Goal: Transaction & Acquisition: Purchase product/service

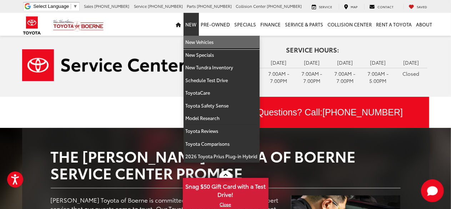
click at [201, 40] on link "New Vehicles" at bounding box center [221, 42] width 76 height 13
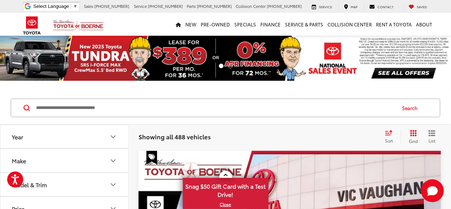
scroll to position [14, 0]
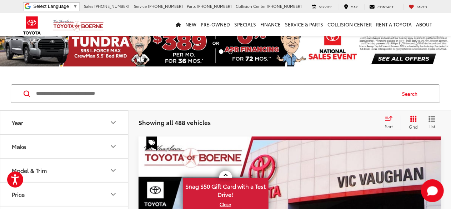
click at [404, 60] on link "Next" at bounding box center [416, 43] width 67 height 45
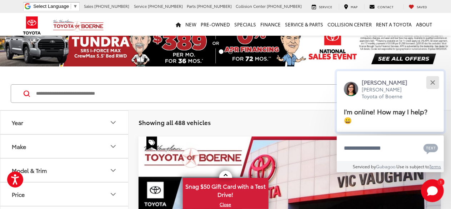
click at [430, 80] on button "Close" at bounding box center [432, 82] width 15 height 15
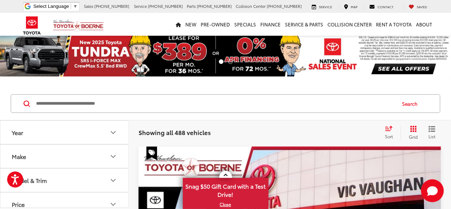
scroll to position [0, 0]
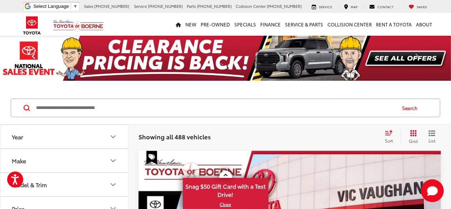
click at [34, 57] on span at bounding box center [34, 58] width 11 height 11
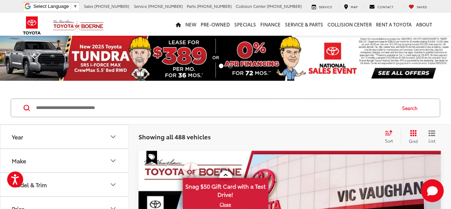
click at [34, 57] on span at bounding box center [34, 58] width 11 height 11
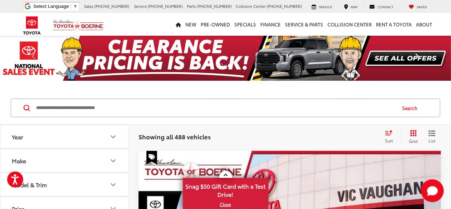
click at [394, 50] on link "Next" at bounding box center [416, 58] width 67 height 45
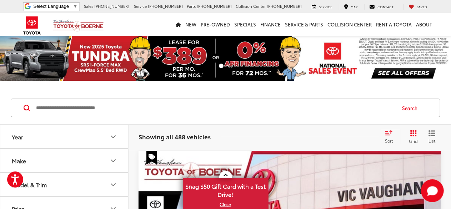
click at [389, 66] on link "Next" at bounding box center [416, 58] width 67 height 45
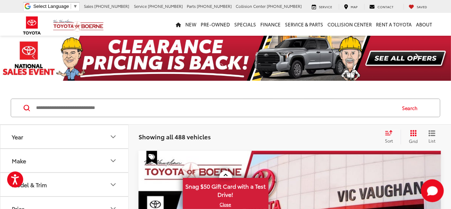
click at [401, 56] on link "Next" at bounding box center [416, 58] width 67 height 45
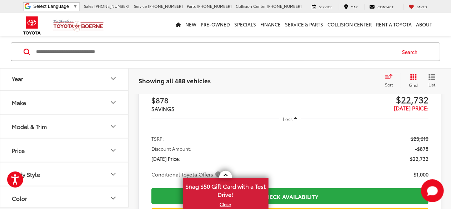
scroll to position [380, 0]
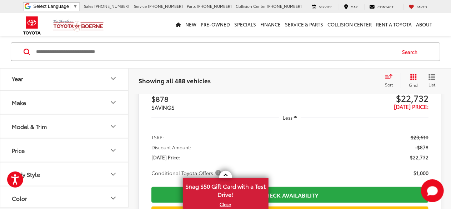
click at [52, 86] on button "Year" at bounding box center [64, 78] width 128 height 23
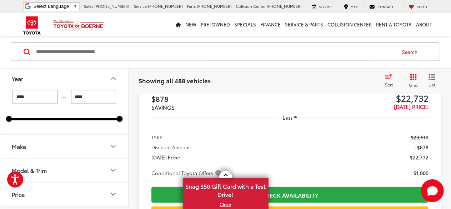
click at [0, 91] on div "Year **** — **** 2024 2026 Make Model & Trim Price ****** — ****** 20000 91000 …" at bounding box center [64, 136] width 128 height 141
click at [111, 78] on icon "Year" at bounding box center [113, 78] width 9 height 9
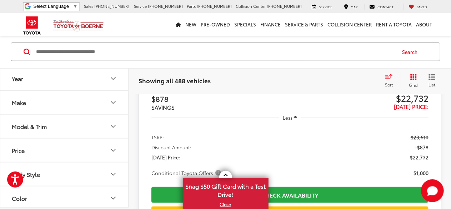
click at [51, 122] on button "Model & Trim" at bounding box center [64, 126] width 128 height 23
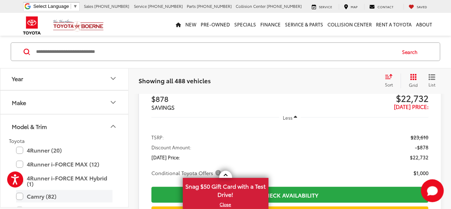
click at [36, 194] on label "Camry (82)" at bounding box center [64, 196] width 96 height 12
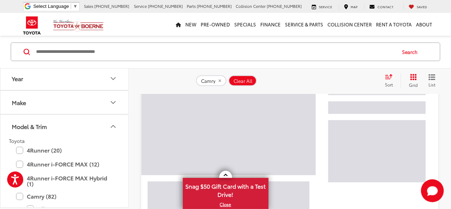
scroll to position [57, 0]
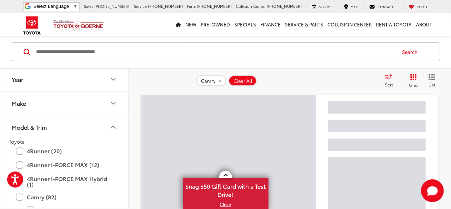
click at [116, 122] on button "Model & Trim" at bounding box center [64, 126] width 128 height 23
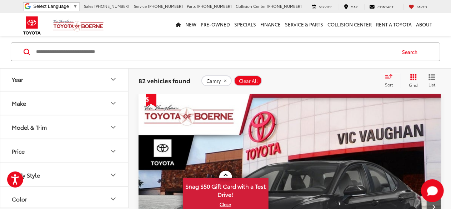
scroll to position [56, 0]
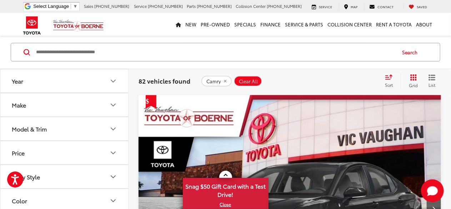
click at [116, 122] on button "Model & Trim" at bounding box center [64, 128] width 128 height 23
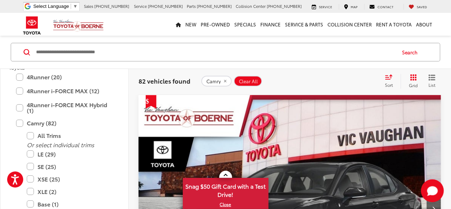
scroll to position [86, 0]
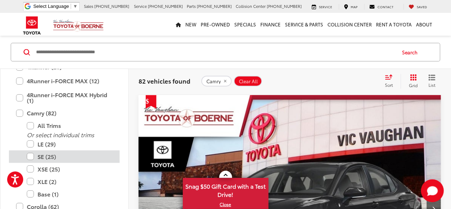
click at [31, 157] on label "SE (25)" at bounding box center [70, 156] width 86 height 12
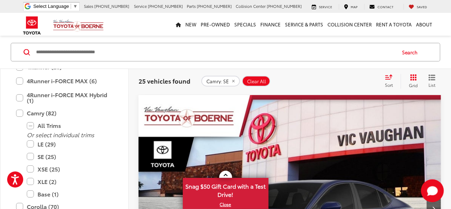
click at [330, 68] on div "Search" at bounding box center [225, 52] width 451 height 33
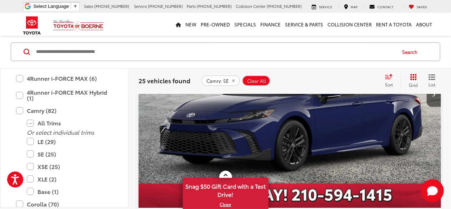
scroll to position [156, 0]
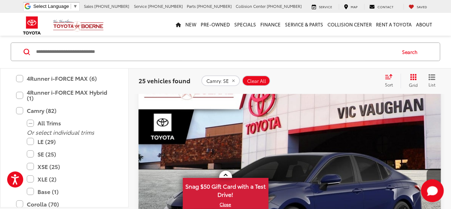
scroll to position [84, 0]
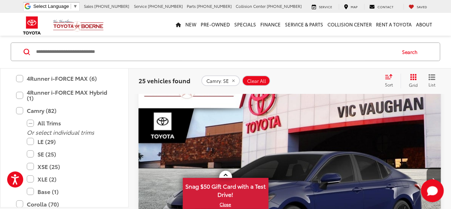
click at [238, 134] on img "2025 Toyota Camry SE 0" at bounding box center [289, 180] width 303 height 228
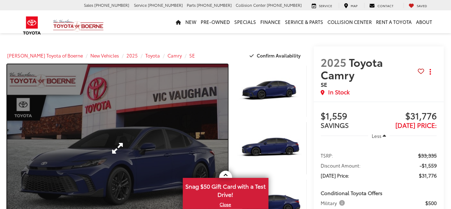
click at [190, 120] on link "Expand Photo 0" at bounding box center [117, 148] width 221 height 168
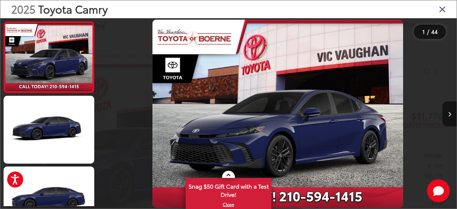
click at [450, 119] on div "2025 Toyota Camry 1 / 44" at bounding box center [228, 104] width 457 height 209
click at [449, 120] on button "Next image" at bounding box center [449, 113] width 14 height 25
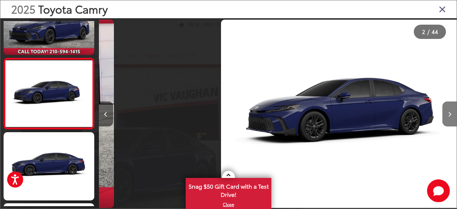
scroll to position [0, 358]
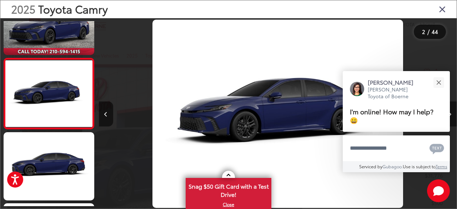
click at [449, 120] on div "Jessica Vic Vaughan Toyota of Boerne I'm online! How may I help? 😀" at bounding box center [396, 101] width 107 height 61
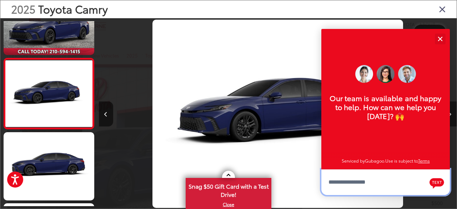
scroll to position [9, 0]
click at [439, 41] on button "Close" at bounding box center [439, 38] width 15 height 15
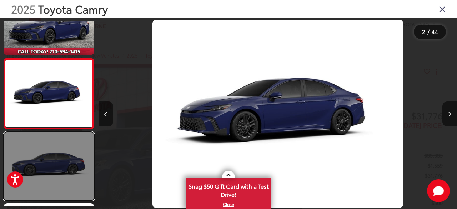
click at [72, 152] on link at bounding box center [49, 166] width 91 height 68
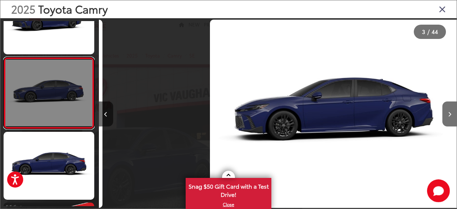
scroll to position [0, 716]
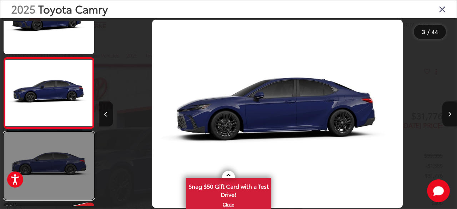
click at [60, 187] on link at bounding box center [49, 166] width 91 height 68
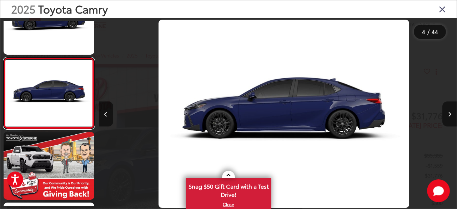
scroll to position [0, 1073]
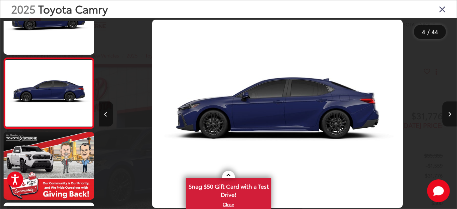
click at [450, 116] on icon "Next image" at bounding box center [449, 114] width 3 height 5
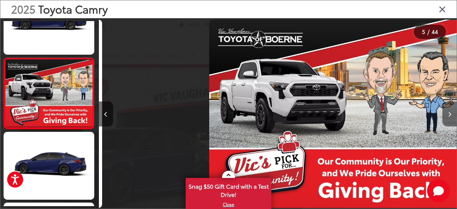
scroll to position [0, 1432]
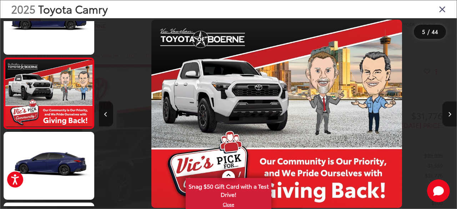
click at [450, 116] on icon "Next image" at bounding box center [449, 114] width 3 height 5
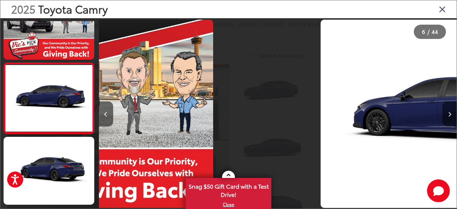
scroll to position [318, 0]
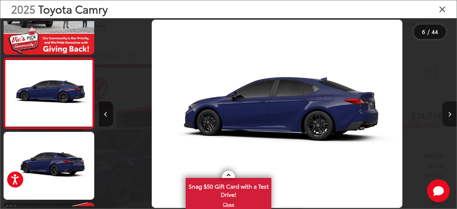
click at [450, 116] on icon "Next image" at bounding box center [449, 114] width 3 height 5
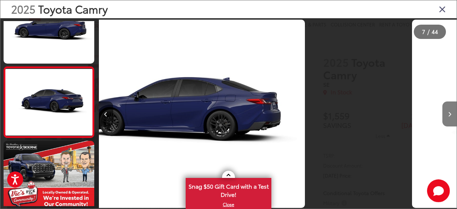
scroll to position [388, 0]
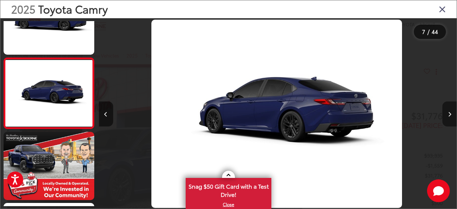
click at [450, 116] on icon "Next image" at bounding box center [449, 114] width 3 height 5
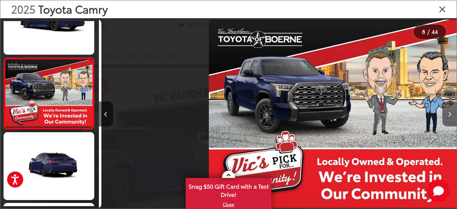
scroll to position [0, 2505]
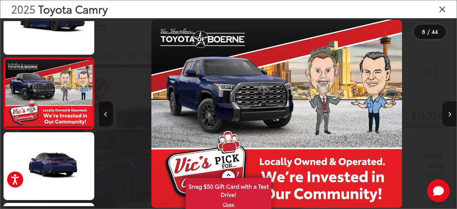
click at [450, 116] on icon "Next image" at bounding box center [449, 114] width 3 height 5
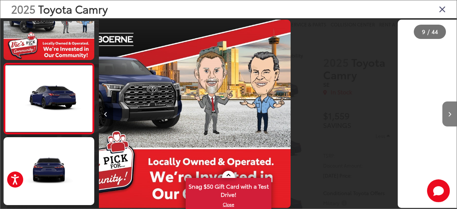
scroll to position [0, 0]
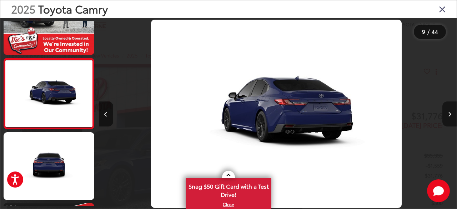
click at [450, 116] on icon "Next image" at bounding box center [449, 114] width 3 height 5
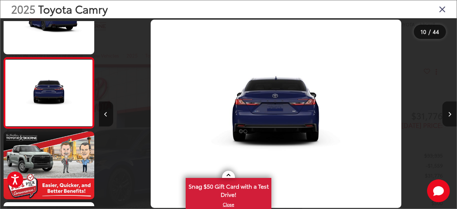
click at [450, 116] on icon "Next image" at bounding box center [449, 114] width 3 height 5
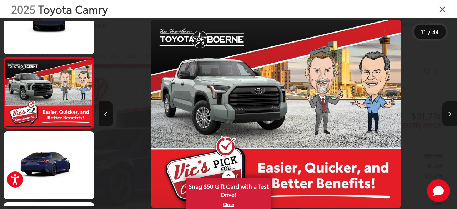
click at [450, 116] on icon "Next image" at bounding box center [449, 114] width 3 height 5
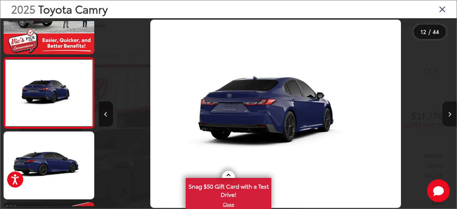
click at [450, 116] on icon "Next image" at bounding box center [449, 114] width 3 height 5
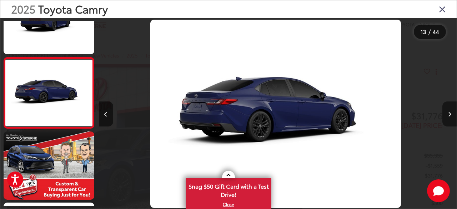
click at [450, 116] on icon "Next image" at bounding box center [449, 114] width 3 height 5
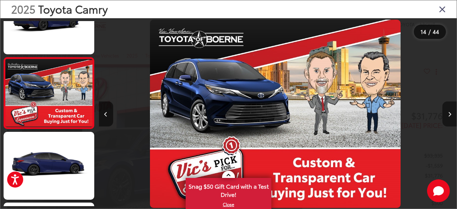
click at [450, 116] on icon "Next image" at bounding box center [449, 114] width 3 height 5
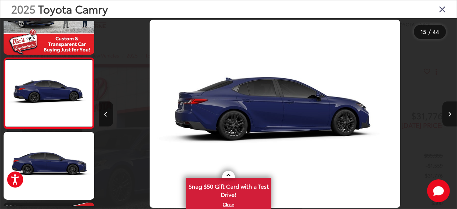
click at [450, 116] on icon "Next image" at bounding box center [449, 114] width 3 height 5
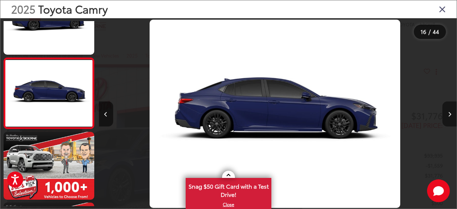
click at [450, 116] on icon "Next image" at bounding box center [449, 114] width 3 height 5
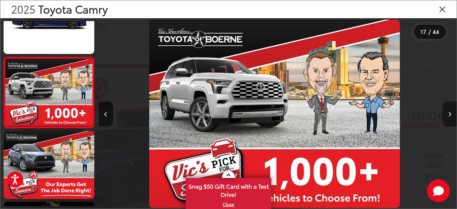
click at [450, 116] on icon "Next image" at bounding box center [449, 114] width 3 height 5
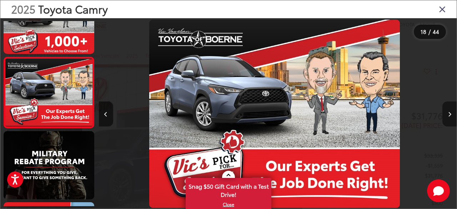
click at [450, 116] on icon "Next image" at bounding box center [449, 114] width 3 height 5
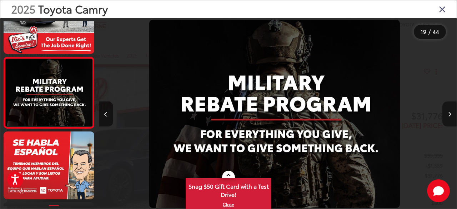
click at [450, 116] on icon "Next image" at bounding box center [449, 114] width 3 height 5
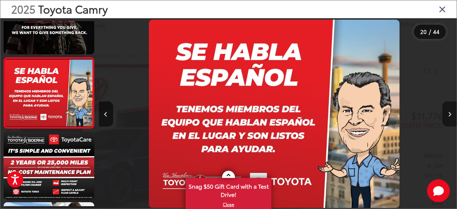
click at [450, 116] on icon "Next image" at bounding box center [449, 114] width 3 height 5
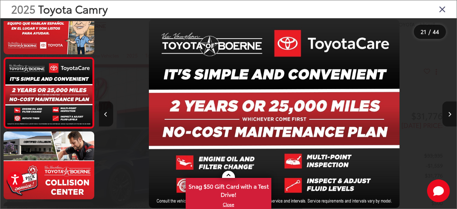
click at [450, 116] on icon "Next image" at bounding box center [449, 114] width 3 height 5
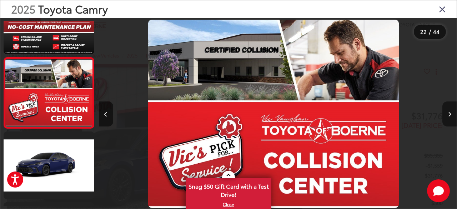
click at [450, 116] on icon "Next image" at bounding box center [449, 114] width 3 height 5
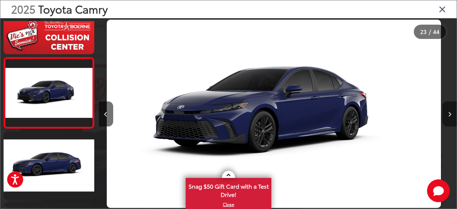
click at [450, 116] on icon "Next image" at bounding box center [449, 114] width 3 height 5
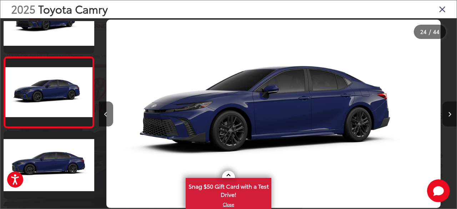
click at [450, 116] on icon "Next image" at bounding box center [449, 114] width 3 height 5
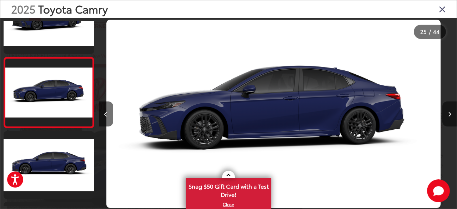
click at [450, 116] on icon "Next image" at bounding box center [449, 114] width 3 height 5
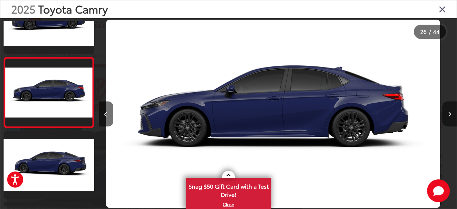
click at [450, 116] on icon "Next image" at bounding box center [449, 114] width 3 height 5
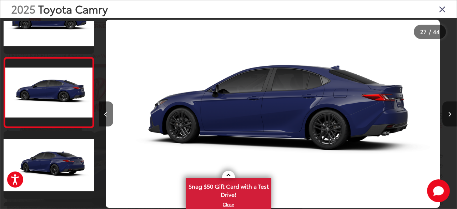
click at [450, 116] on icon "Next image" at bounding box center [449, 114] width 3 height 5
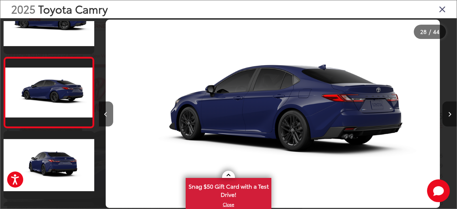
click at [450, 116] on icon "Next image" at bounding box center [449, 114] width 3 height 5
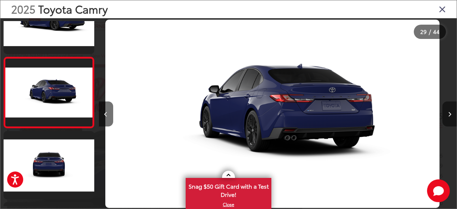
click at [450, 116] on icon "Next image" at bounding box center [449, 114] width 3 height 5
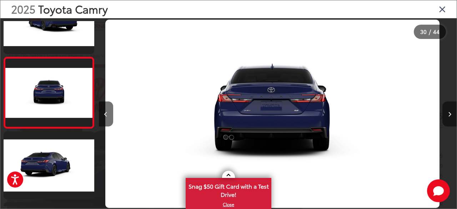
click at [450, 116] on icon "Next image" at bounding box center [449, 114] width 3 height 5
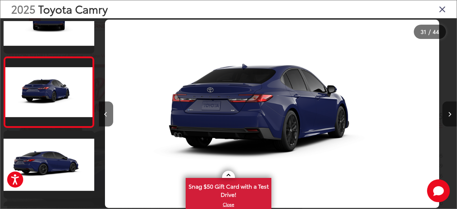
click at [450, 116] on icon "Next image" at bounding box center [449, 114] width 3 height 5
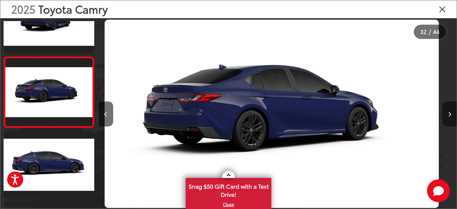
click at [450, 116] on icon "Next image" at bounding box center [449, 114] width 3 height 5
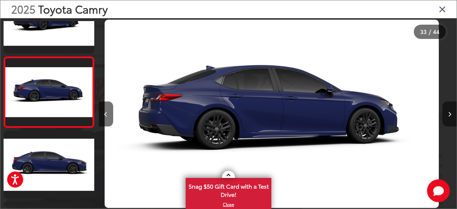
click at [450, 116] on icon "Next image" at bounding box center [449, 114] width 3 height 5
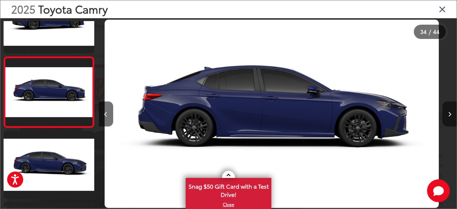
click at [450, 116] on icon "Next image" at bounding box center [449, 114] width 3 height 5
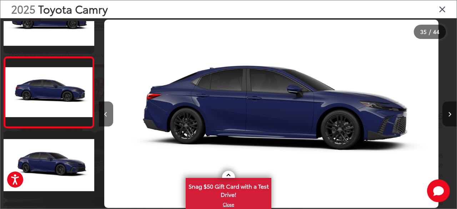
click at [450, 116] on icon "Next image" at bounding box center [449, 114] width 3 height 5
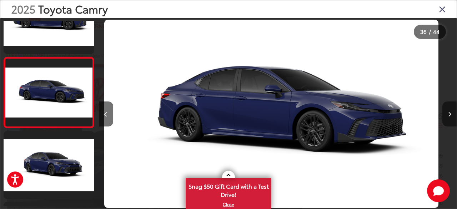
click at [450, 116] on icon "Next image" at bounding box center [449, 114] width 3 height 5
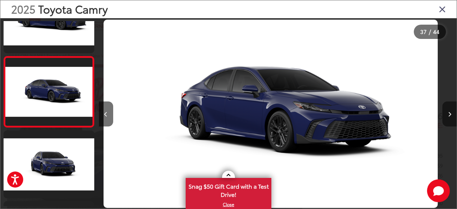
click at [450, 116] on icon "Next image" at bounding box center [449, 114] width 3 height 5
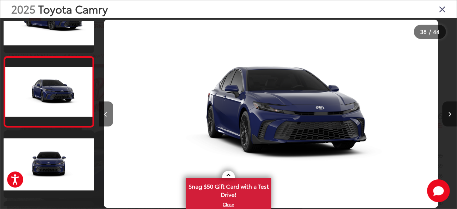
click at [450, 116] on icon "Next image" at bounding box center [449, 114] width 3 height 5
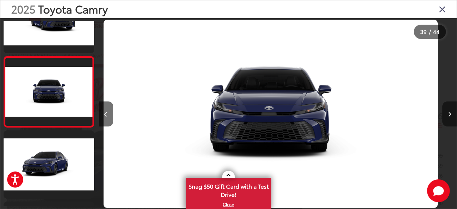
click at [450, 117] on button "Next image" at bounding box center [449, 113] width 14 height 25
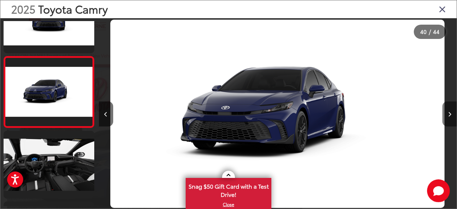
click at [450, 117] on button "Next image" at bounding box center [449, 113] width 14 height 25
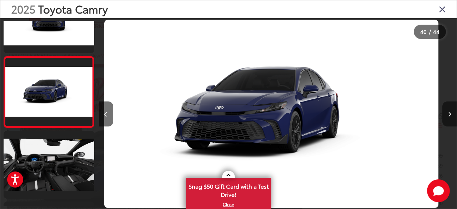
click at [450, 117] on button "Next image" at bounding box center [449, 113] width 14 height 25
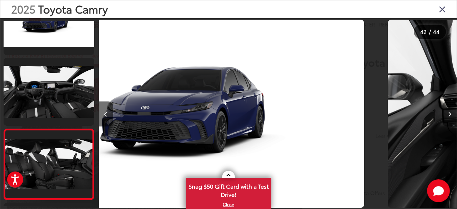
click at [450, 117] on button "Next image" at bounding box center [449, 113] width 14 height 25
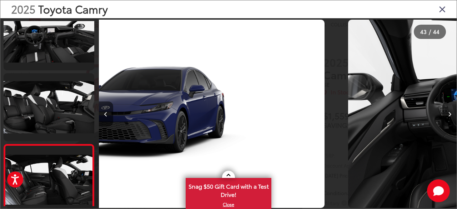
click at [450, 117] on button "Next image" at bounding box center [449, 113] width 14 height 25
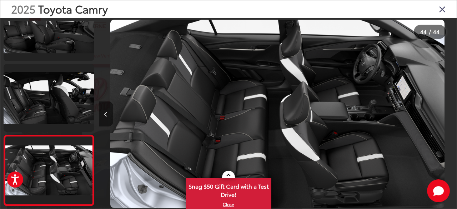
click at [103, 117] on button "Previous image" at bounding box center [106, 113] width 14 height 25
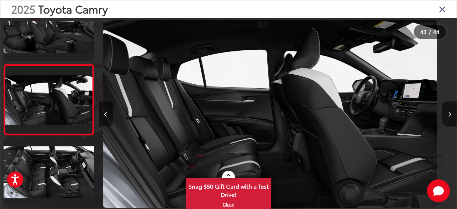
click at [442, 11] on icon "Close gallery" at bounding box center [442, 8] width 7 height 9
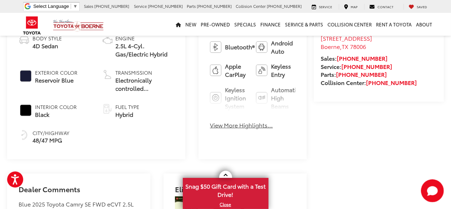
click at [210, 121] on button "View More Highlights..." at bounding box center [241, 125] width 63 height 8
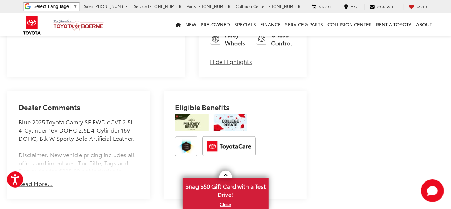
click at [37, 179] on button "Read More..." at bounding box center [36, 183] width 34 height 8
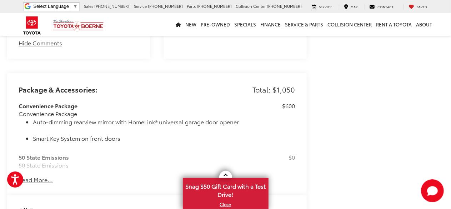
click at [34, 176] on button "Read More..." at bounding box center [36, 180] width 34 height 8
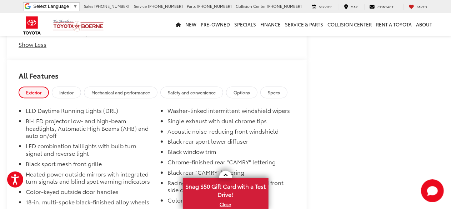
scroll to position [935, 0]
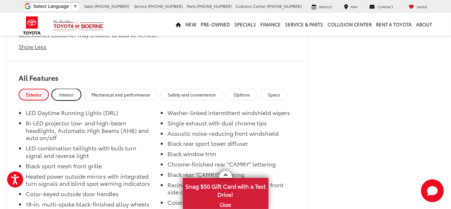
click at [65, 91] on span "Interior" at bounding box center [66, 94] width 14 height 6
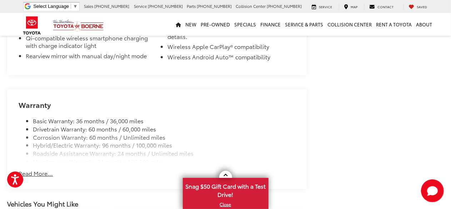
scroll to position [1206, 0]
click at [32, 169] on button "Read More..." at bounding box center [36, 173] width 34 height 8
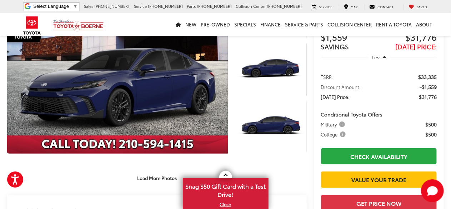
scroll to position [79, 0]
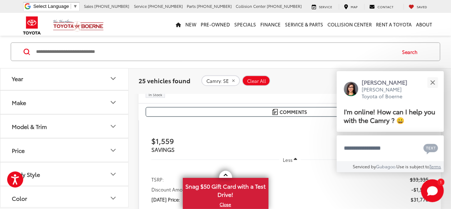
scroll to position [338, 0]
click at [430, 83] on button "Close" at bounding box center [432, 82] width 15 height 15
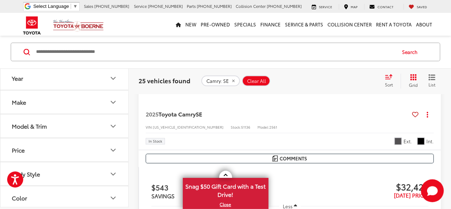
scroll to position [857, 0]
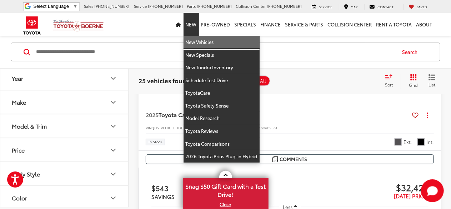
click at [205, 42] on link "New Vehicles" at bounding box center [221, 42] width 76 height 13
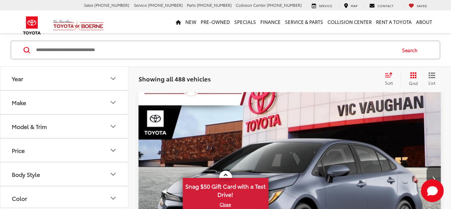
click at [89, 87] on button "Year" at bounding box center [64, 78] width 128 height 23
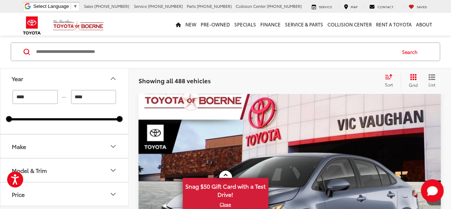
scroll to position [71, 0]
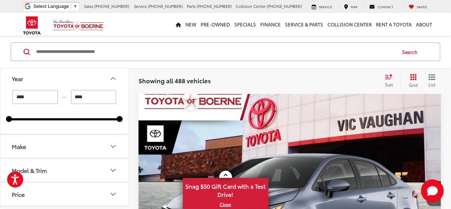
click at [51, 146] on button "Make" at bounding box center [64, 146] width 128 height 23
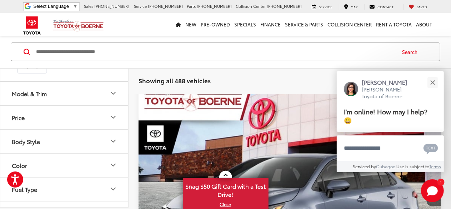
click at [86, 98] on button "Model & Trim" at bounding box center [64, 92] width 128 height 23
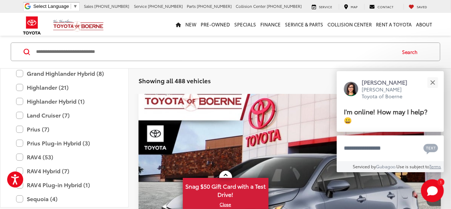
scroll to position [347, 0]
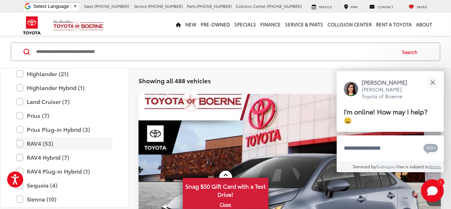
click at [40, 143] on label "RAV4 (53)" at bounding box center [64, 143] width 96 height 12
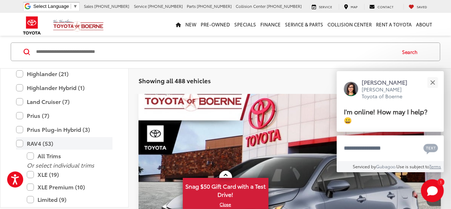
type input "****"
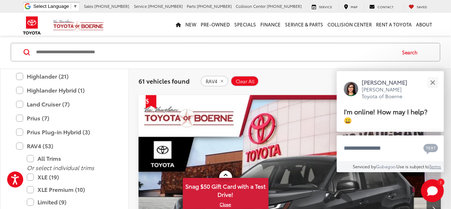
click at [136, 64] on div "Search" at bounding box center [225, 52] width 451 height 33
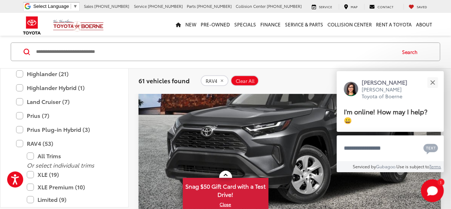
scroll to position [141, 0]
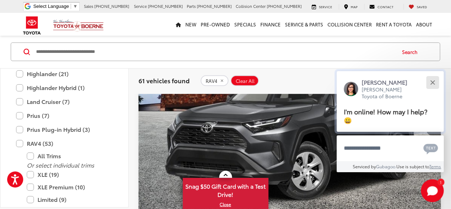
click at [437, 80] on button "Close" at bounding box center [432, 82] width 15 height 15
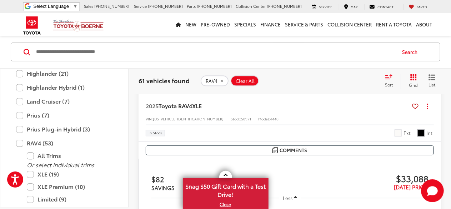
scroll to position [1033, 0]
